Goal: Task Accomplishment & Management: Manage account settings

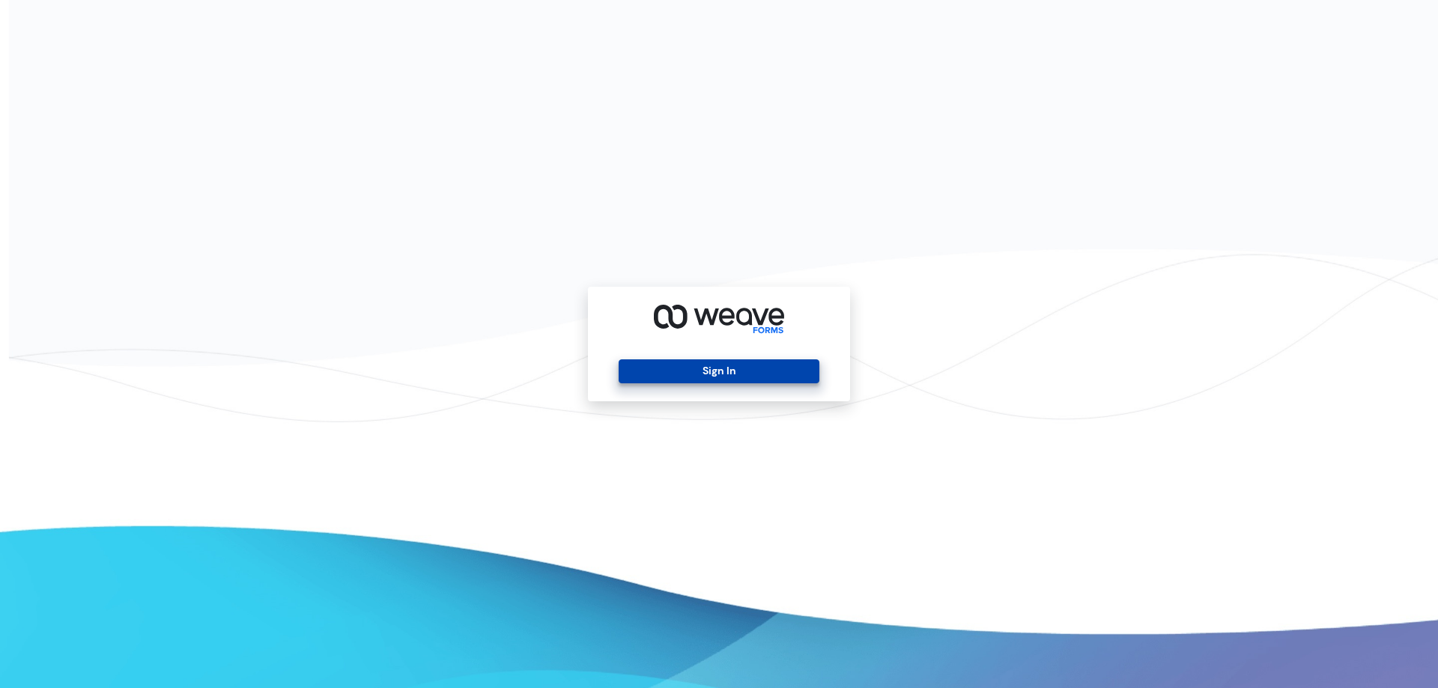
click at [709, 372] on button "Sign In" at bounding box center [719, 372] width 200 height 24
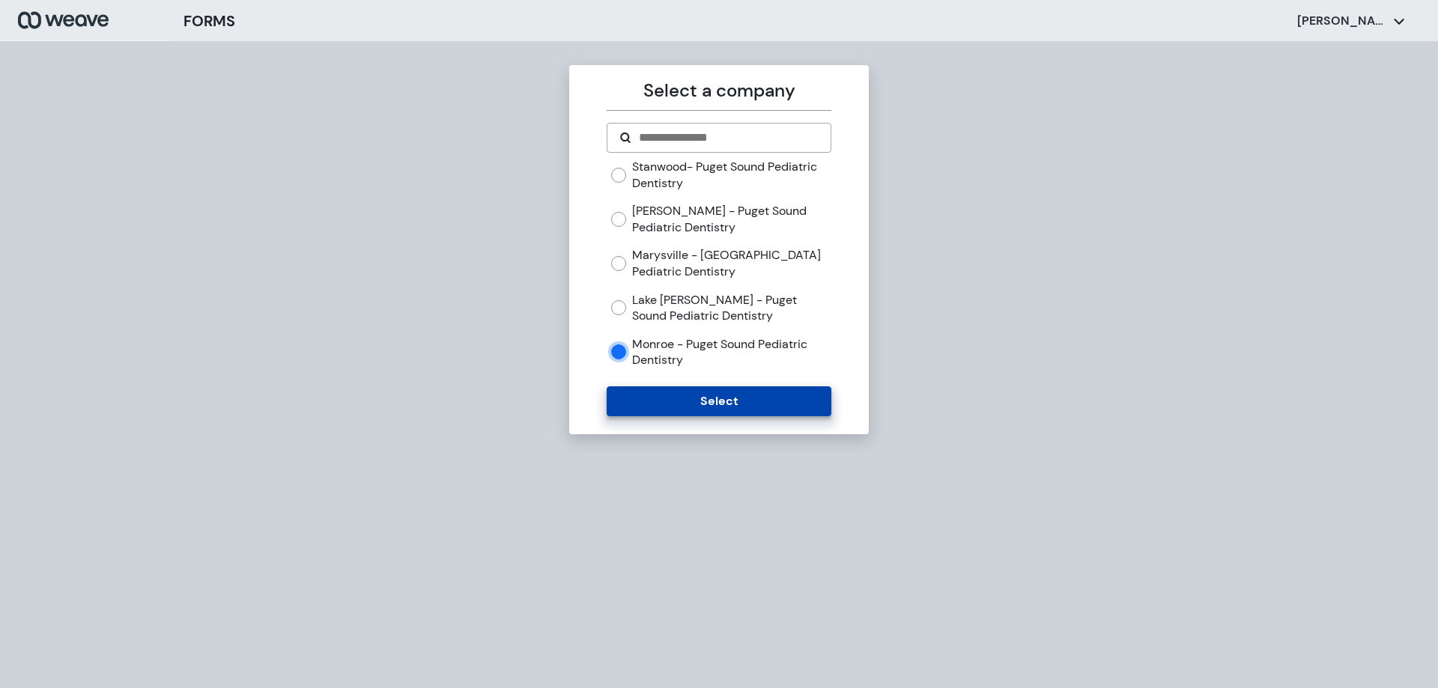
click at [655, 407] on button "Select" at bounding box center [719, 402] width 224 height 30
